Goal: Task Accomplishment & Management: Manage account settings

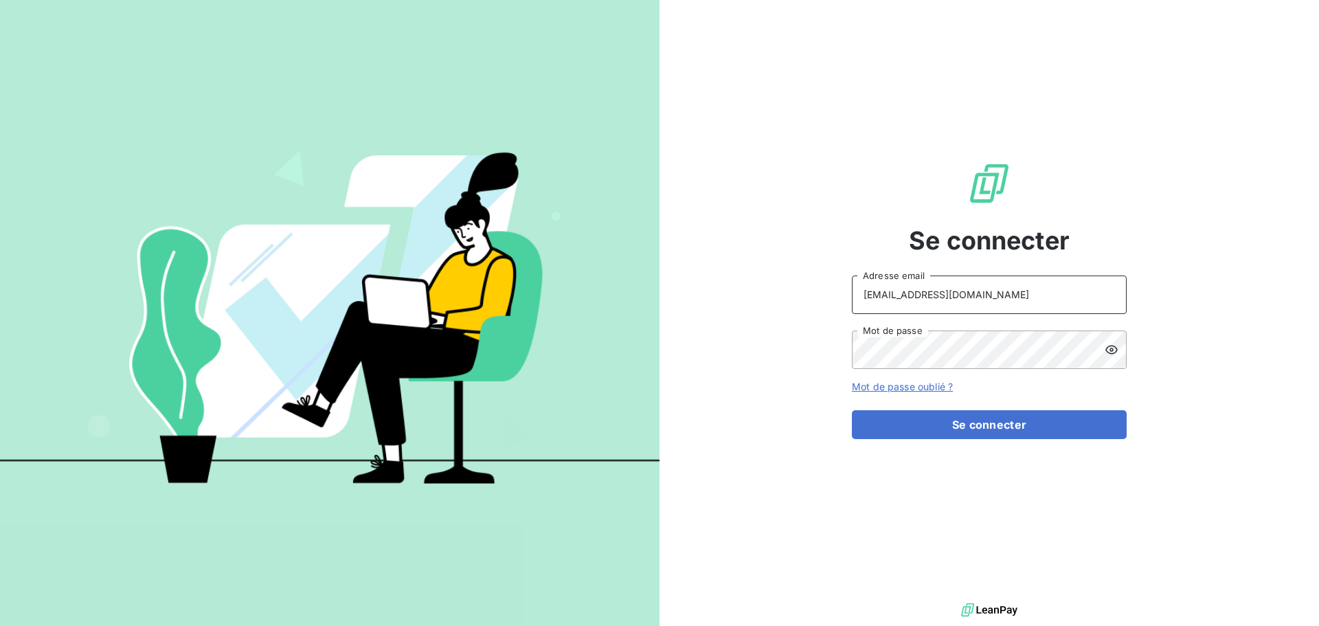
click at [960, 291] on input "[EMAIL_ADDRESS][DOMAIN_NAME]" at bounding box center [989, 294] width 275 height 38
type input "[EMAIL_ADDRESS][DOMAIN_NAME]"
click at [963, 432] on button "Se connecter" at bounding box center [989, 424] width 275 height 29
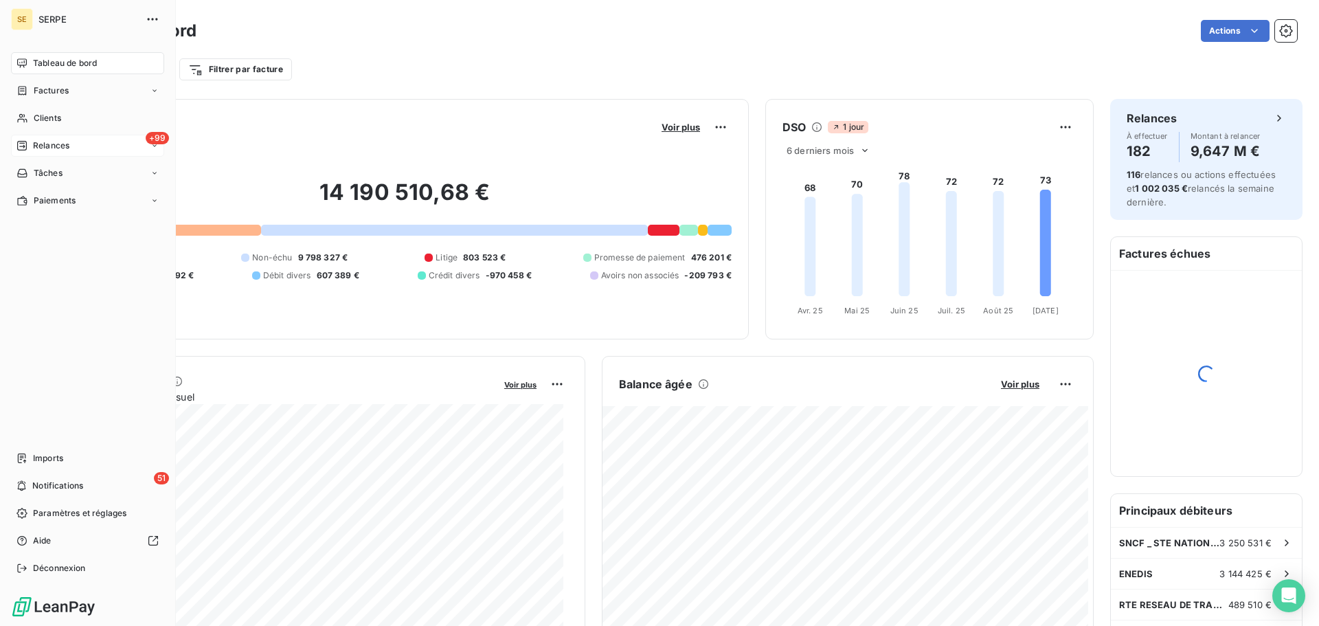
click at [22, 139] on div "+99 Relances" at bounding box center [87, 146] width 153 height 22
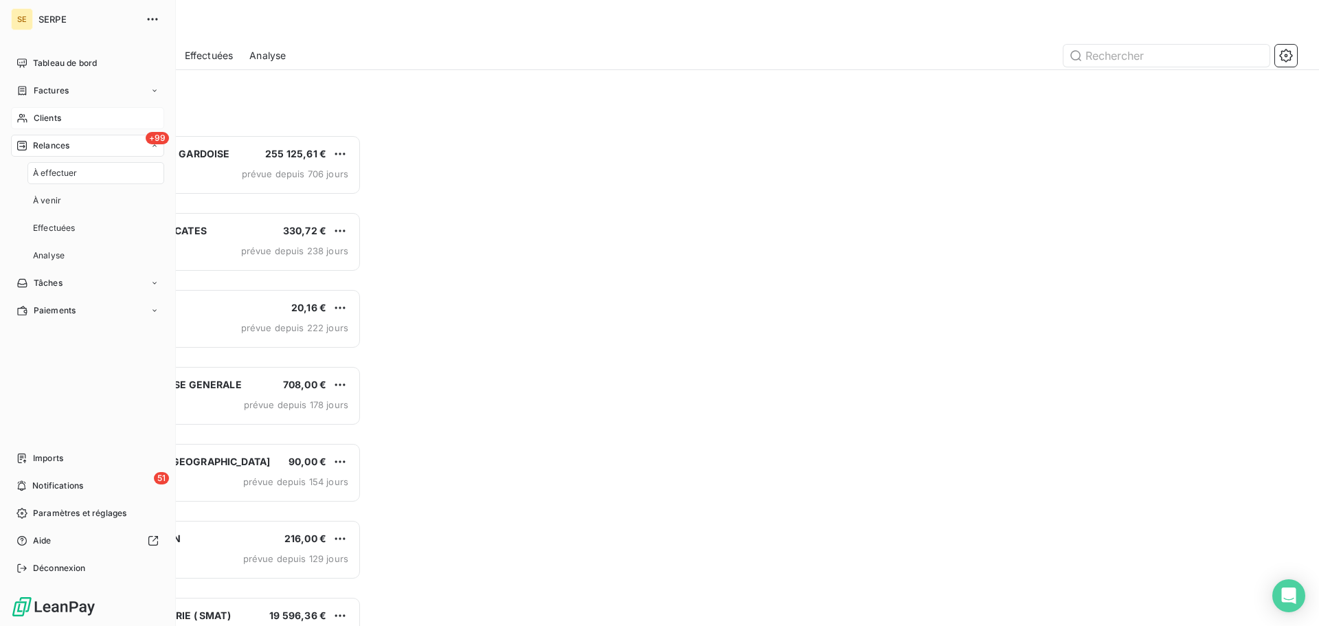
click at [35, 120] on span "Clients" at bounding box center [47, 118] width 27 height 12
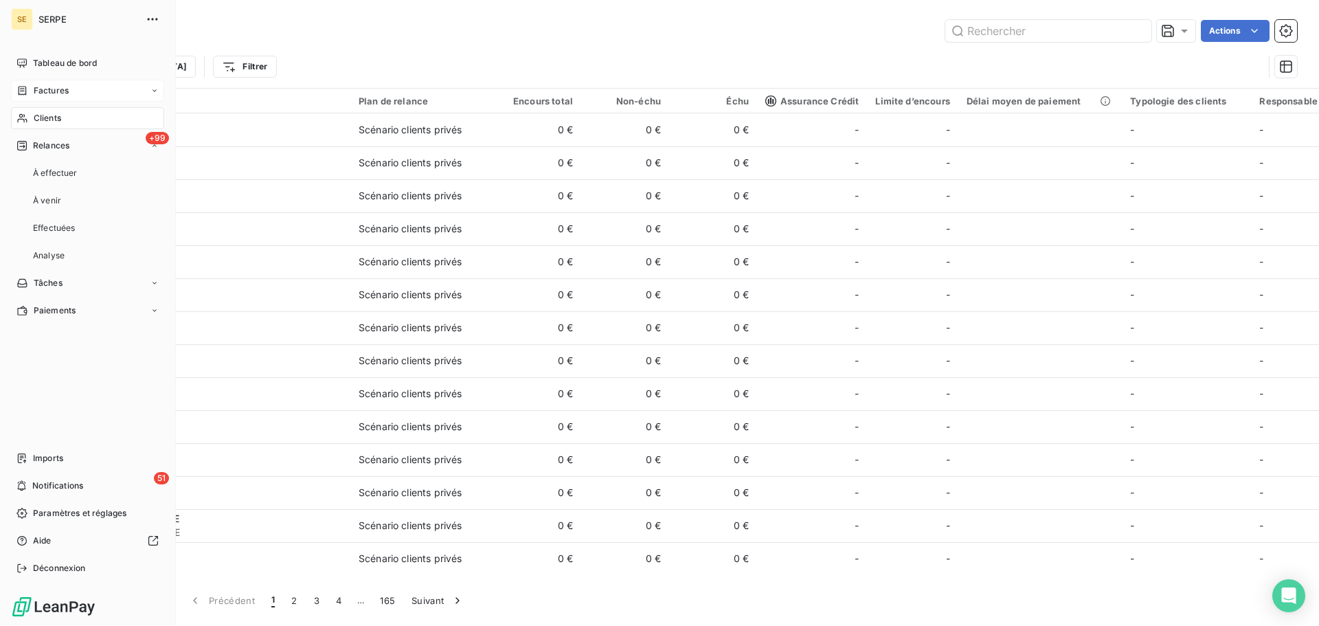
click at [59, 93] on span "Factures" at bounding box center [51, 90] width 35 height 12
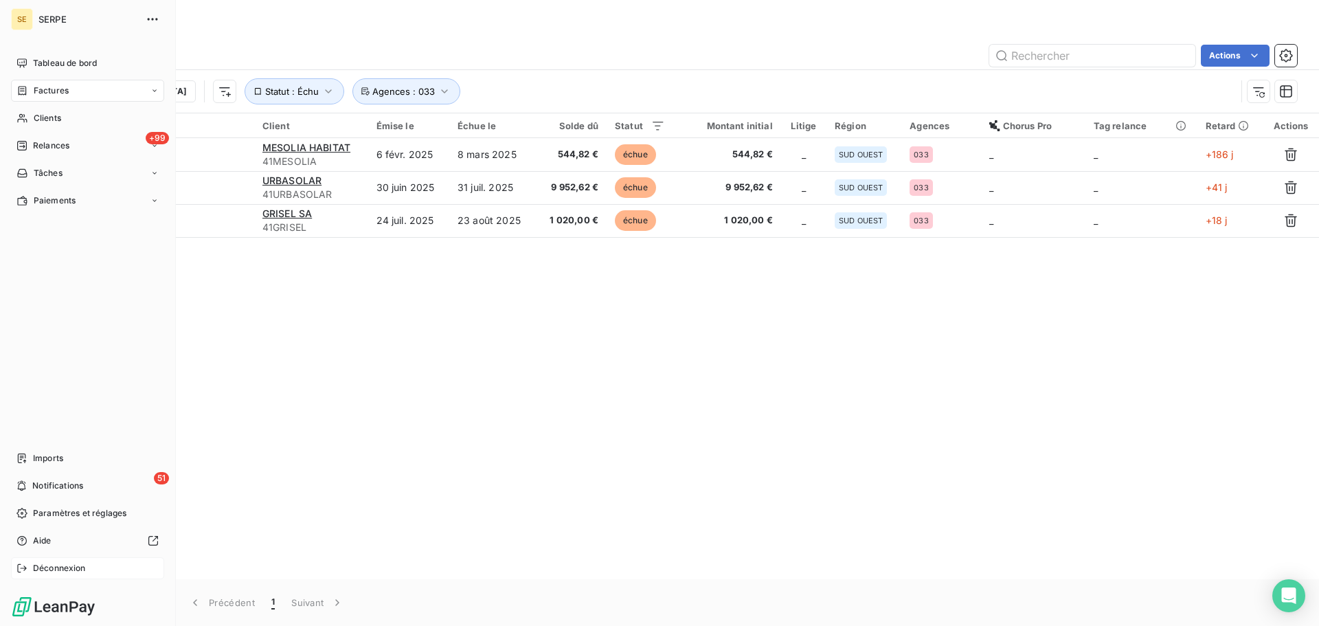
click at [46, 578] on div "Déconnexion" at bounding box center [87, 568] width 153 height 22
